Goal: Transaction & Acquisition: Book appointment/travel/reservation

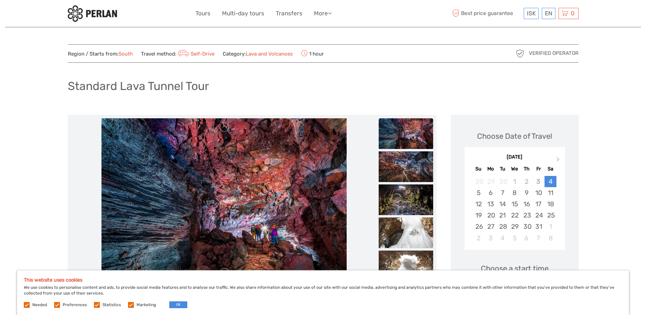
click at [408, 128] on img at bounding box center [406, 133] width 54 height 31
click at [403, 171] on img at bounding box center [406, 166] width 54 height 31
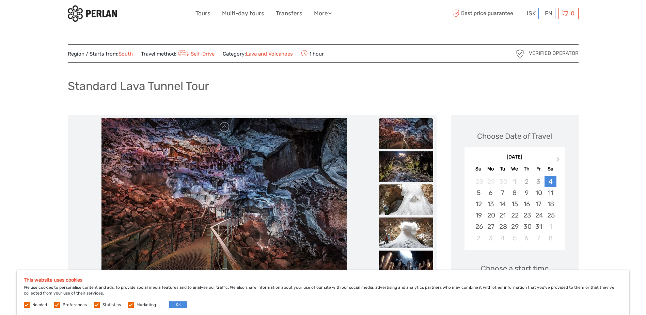
click at [406, 200] on img at bounding box center [406, 199] width 54 height 31
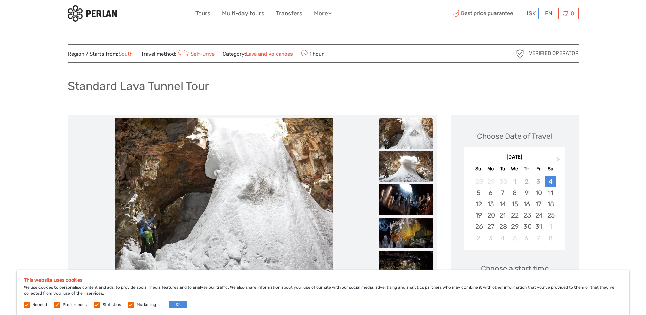
click at [402, 232] on img at bounding box center [406, 232] width 54 height 31
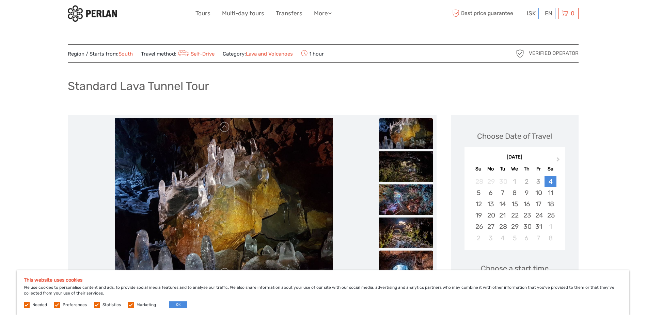
click at [402, 263] on img at bounding box center [406, 265] width 54 height 31
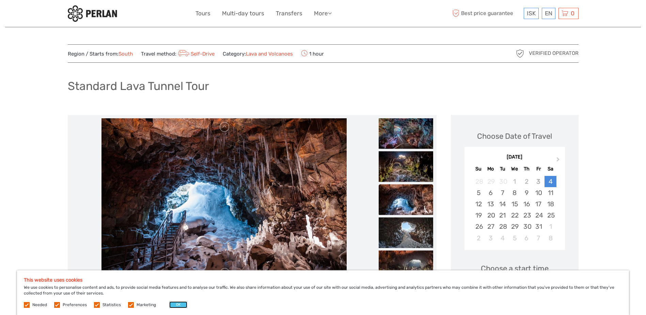
click at [177, 306] on button "OK" at bounding box center [178, 304] width 18 height 7
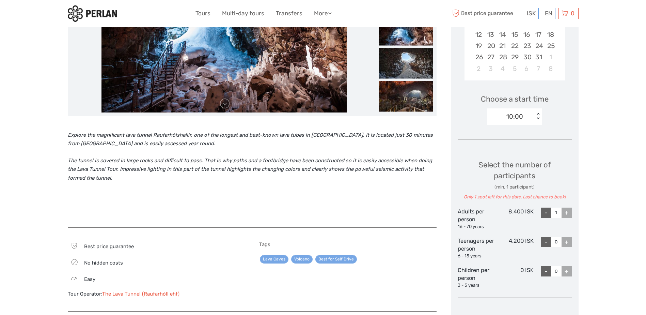
scroll to position [170, 0]
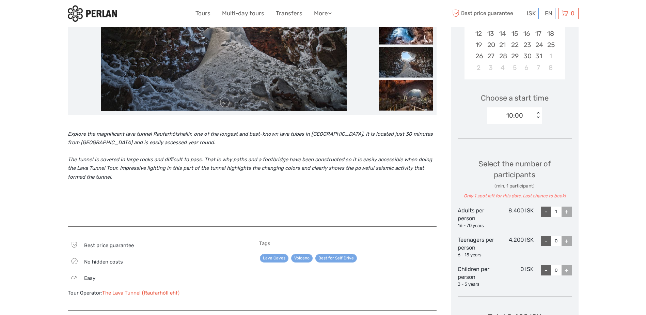
click at [177, 133] on icon "Explore the magnificent lava tunnel Raufarhólshellir, one of the longest and be…" at bounding box center [250, 138] width 365 height 15
copy icon "Raufarhólshellir"
click at [230, 104] on img at bounding box center [224, 29] width 246 height 163
click at [226, 109] on img at bounding box center [224, 29] width 246 height 163
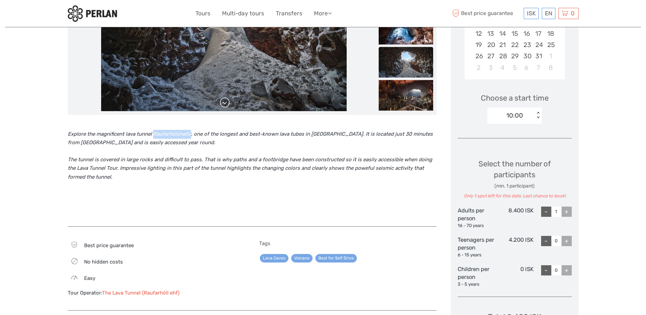
click at [226, 106] on link at bounding box center [224, 102] width 11 height 11
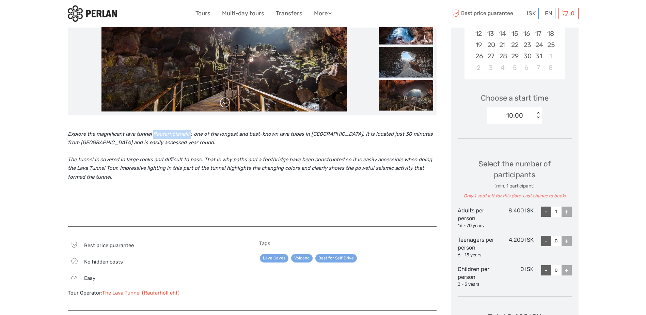
click at [226, 106] on link at bounding box center [224, 102] width 11 height 11
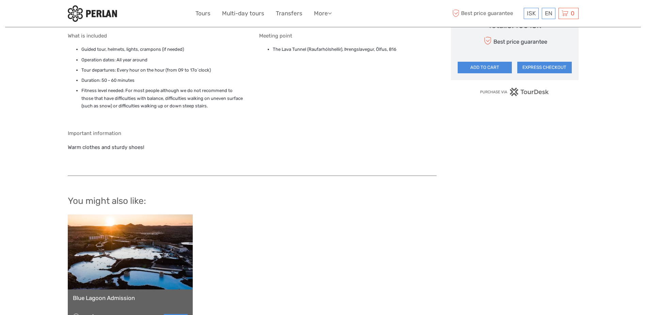
scroll to position [456, 0]
